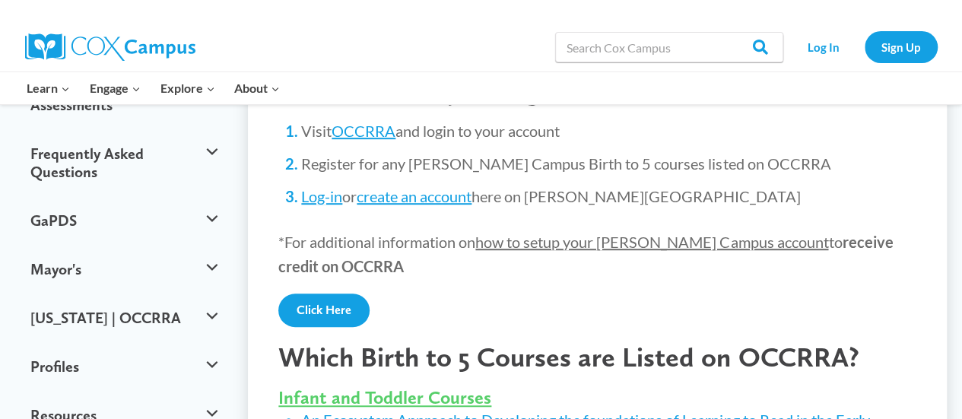
scroll to position [376, 0]
click at [342, 293] on link "Click Here" at bounding box center [323, 309] width 91 height 33
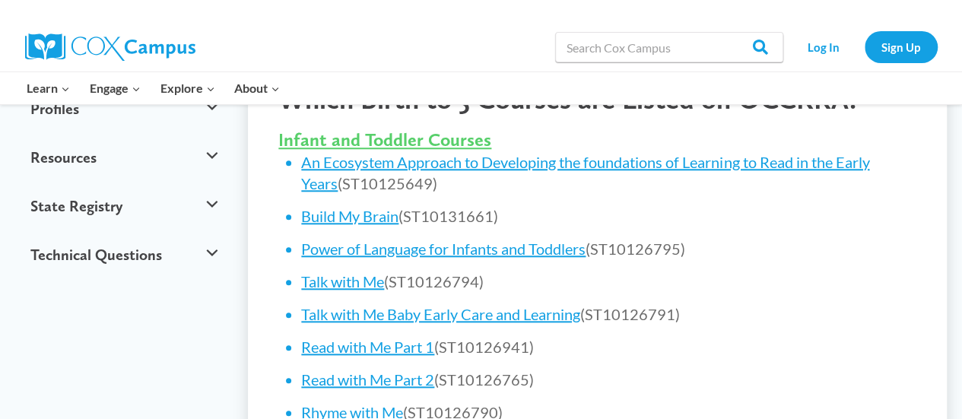
scroll to position [634, 0]
click at [424, 239] on link "Power of Language for Infants and Toddlers" at bounding box center [443, 248] width 284 height 18
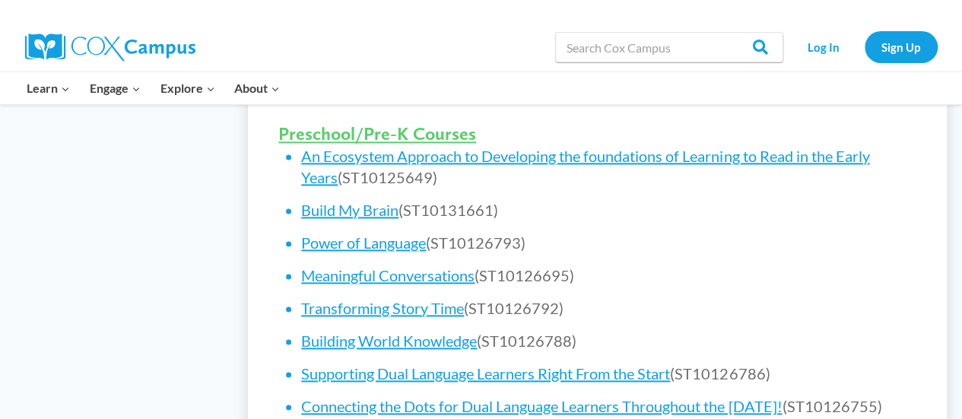
scroll to position [990, 0]
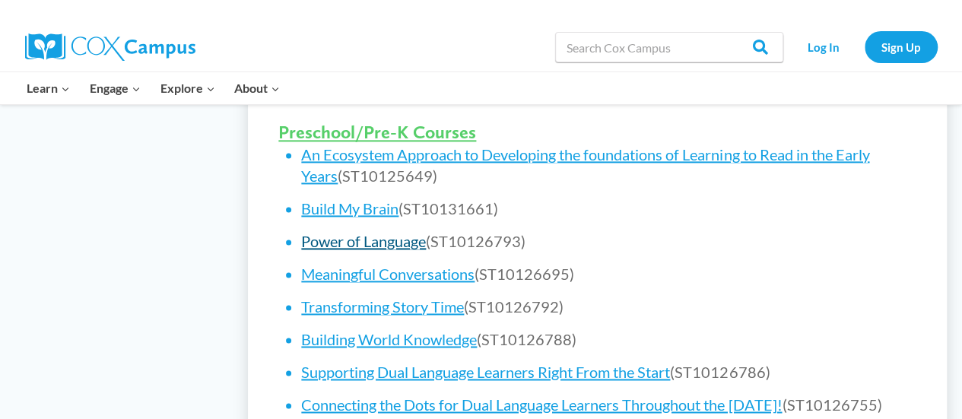
click at [327, 232] on link "Power of Language" at bounding box center [363, 241] width 125 height 18
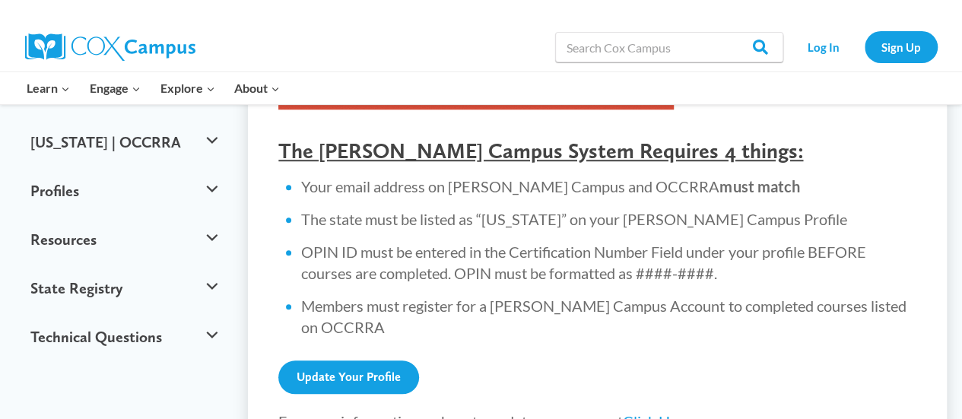
scroll to position [556, 0]
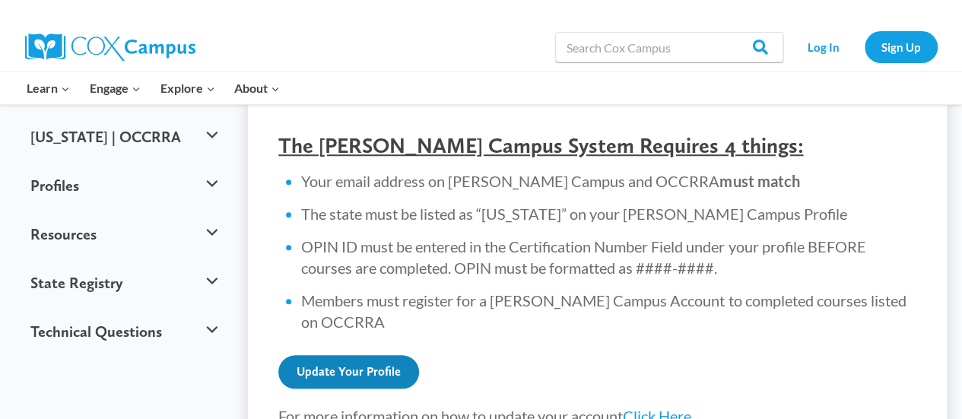
click at [331, 361] on link "Update Your Profile" at bounding box center [348, 371] width 141 height 33
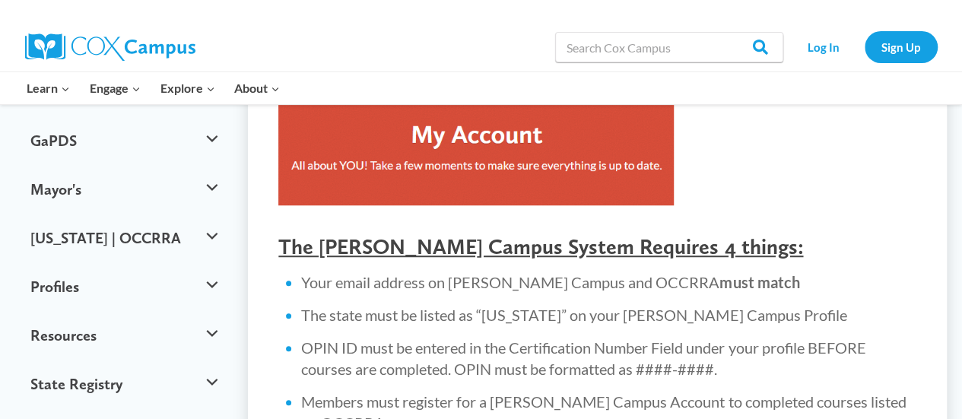
scroll to position [455, 0]
click at [150, 263] on button "Profiles" at bounding box center [124, 287] width 202 height 49
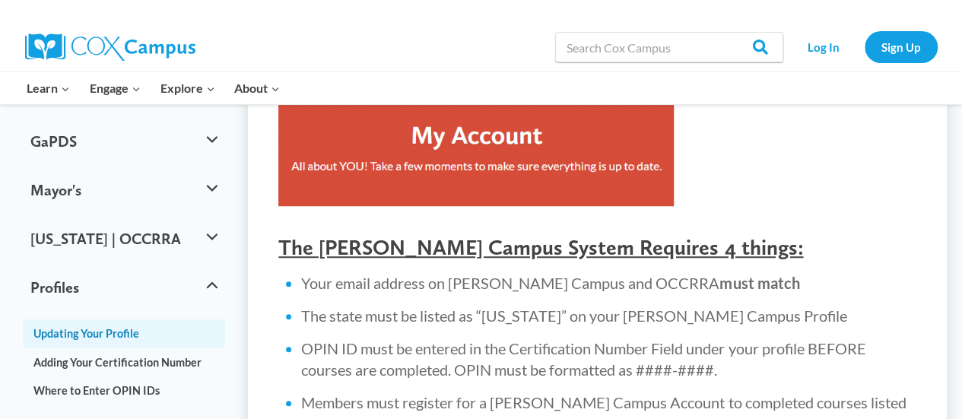
click at [135, 319] on link "Updating Your Profile" at bounding box center [124, 333] width 202 height 28
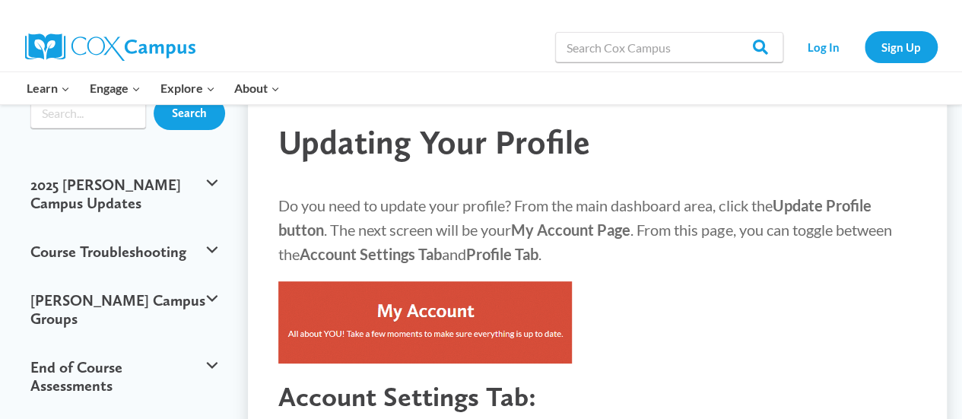
scroll to position [100, 0]
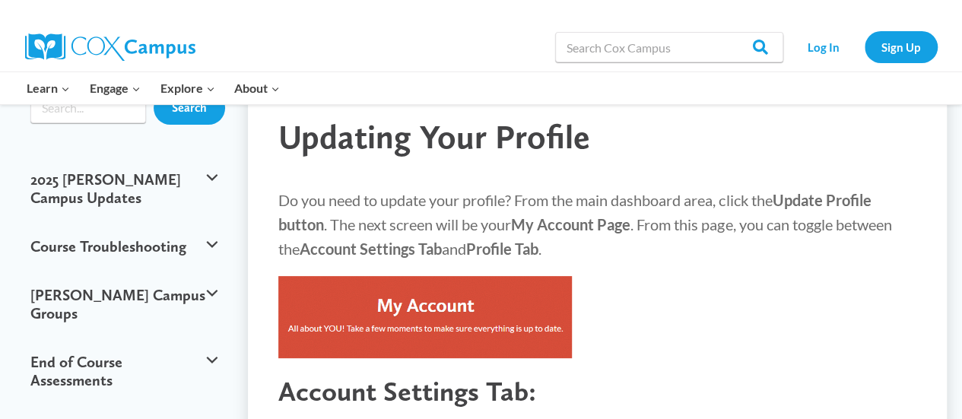
click at [512, 311] on img at bounding box center [424, 317] width 293 height 82
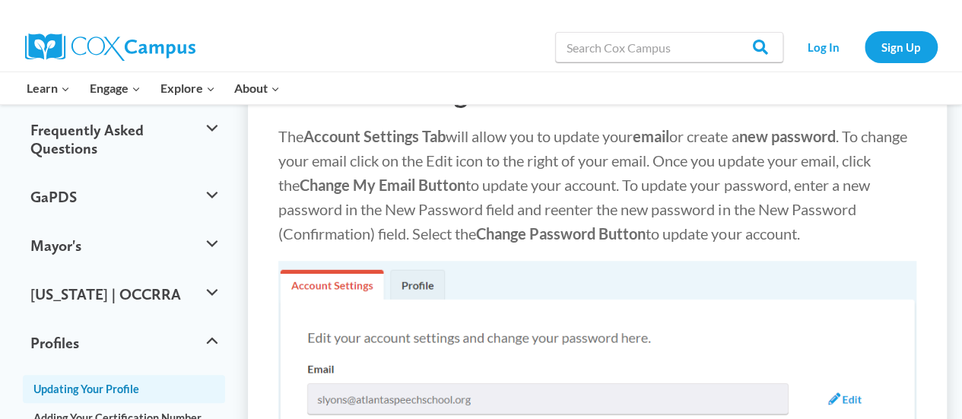
scroll to position [395, 0]
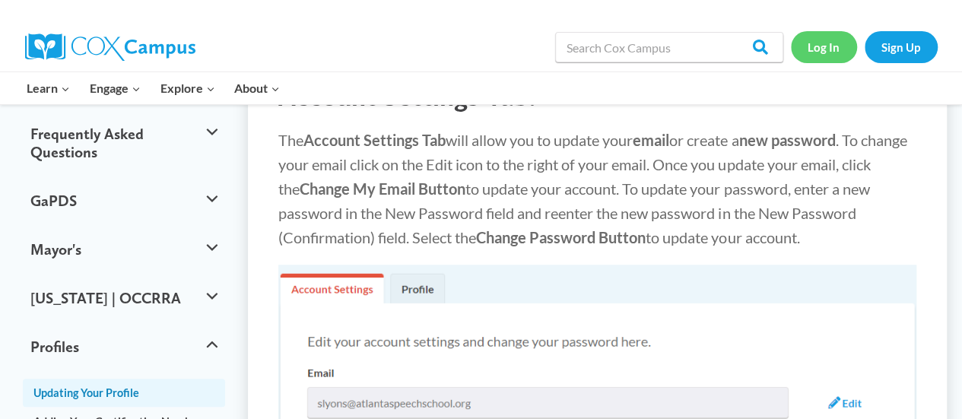
click at [816, 53] on link "Log In" at bounding box center [824, 46] width 66 height 31
